Goal: Task Accomplishment & Management: Use online tool/utility

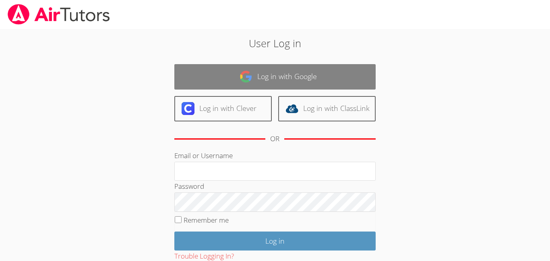
click at [286, 68] on link "Log in with Google" at bounding box center [274, 76] width 201 height 25
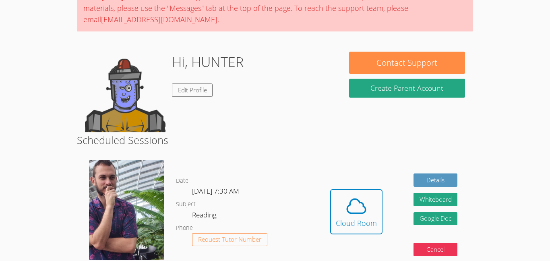
scroll to position [81, 0]
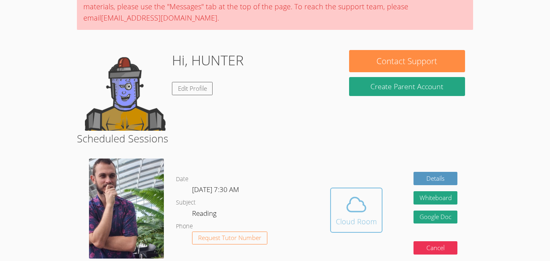
click at [336, 212] on span at bounding box center [356, 204] width 41 height 23
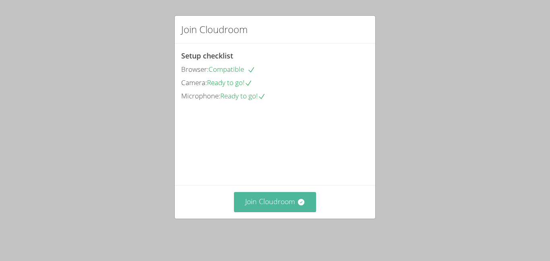
click at [284, 197] on button "Join Cloudroom" at bounding box center [275, 202] width 83 height 20
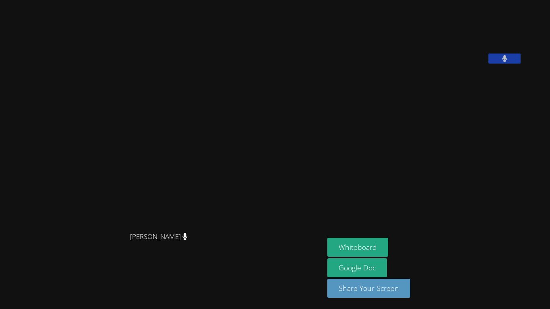
click at [223, 154] on video at bounding box center [162, 138] width 121 height 179
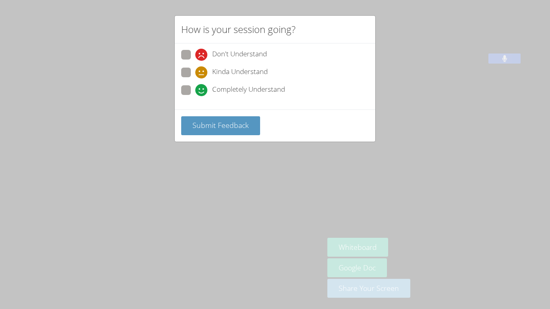
click at [193, 91] on label "Completely Understand" at bounding box center [233, 90] width 104 height 11
click at [195, 91] on input "Completely Understand" at bounding box center [198, 88] width 7 height 7
radio input "true"
click at [207, 117] on button "Submit Feedback" at bounding box center [220, 125] width 79 height 19
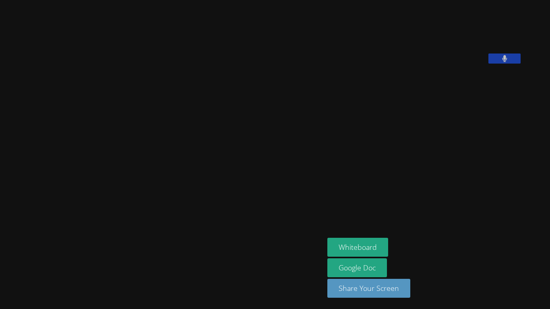
click at [223, 120] on video at bounding box center [162, 138] width 121 height 179
